Goal: Navigation & Orientation: Find specific page/section

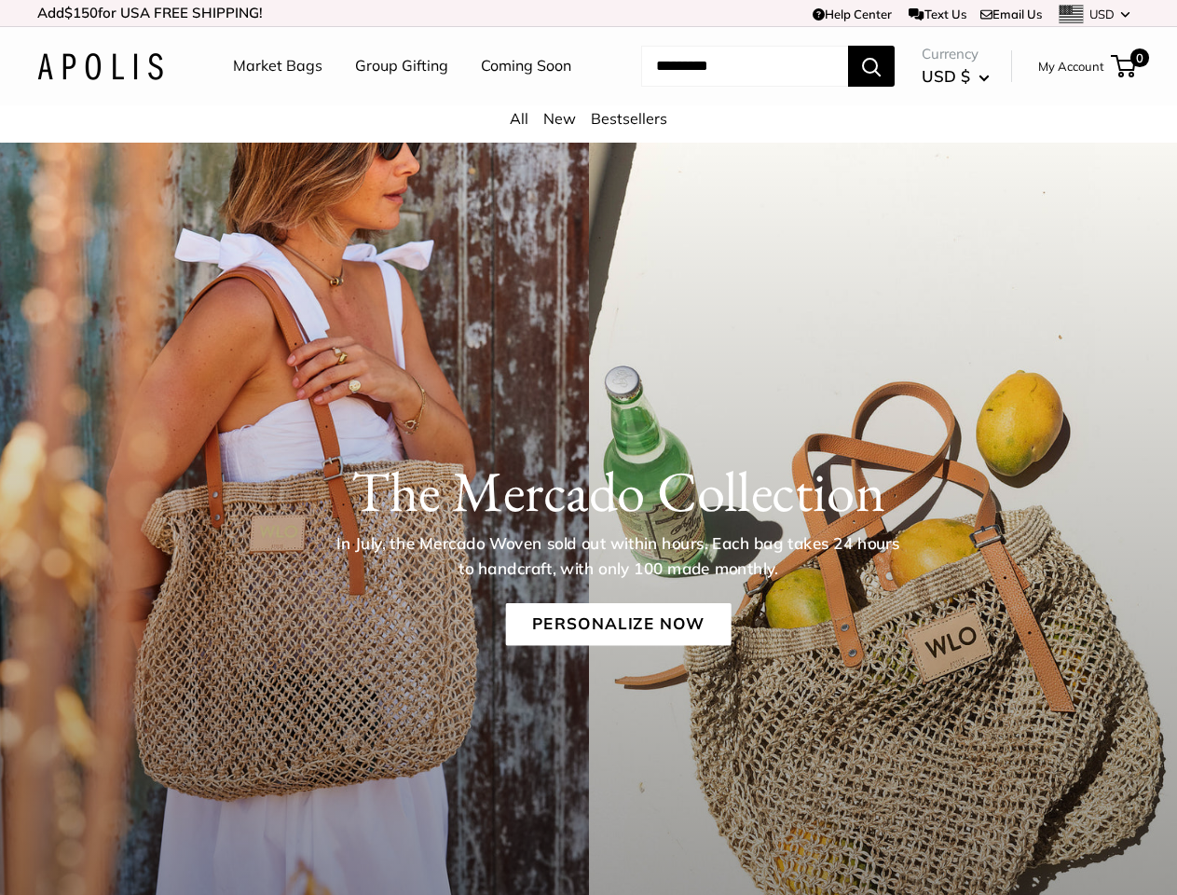
click at [588, 447] on div "The [PERSON_NAME] Collection In July, the [PERSON_NAME] Woven sold out within h…" at bounding box center [588, 539] width 1177 height 258
click at [588, 13] on td "Help Center Text Us Email Us *** *** *** *** *** *** *** *** *** *** *** USD US…" at bounding box center [813, 13] width 652 height 26
click at [588, 96] on nav "Market Bags Group Gifting Coming Soon" at bounding box center [419, 66] width 446 height 60
click at [396, 96] on ul "Market Bags Group Gifting Coming Soon" at bounding box center [418, 66] width 371 height 60
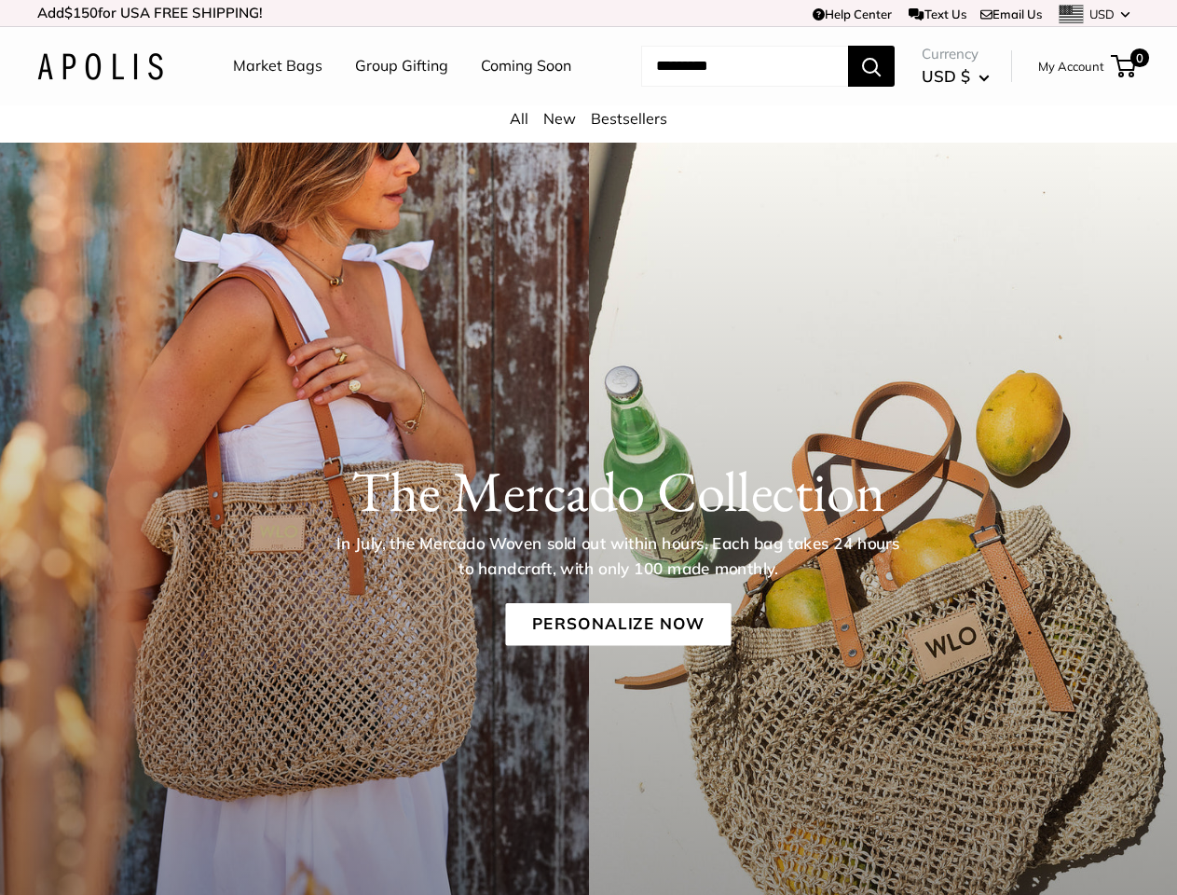
click at [722, 87] on input "Search..." at bounding box center [744, 66] width 207 height 41
click at [588, 525] on h1 "The Mercado Collection" at bounding box center [618, 491] width 1048 height 67
